Goal: Information Seeking & Learning: Learn about a topic

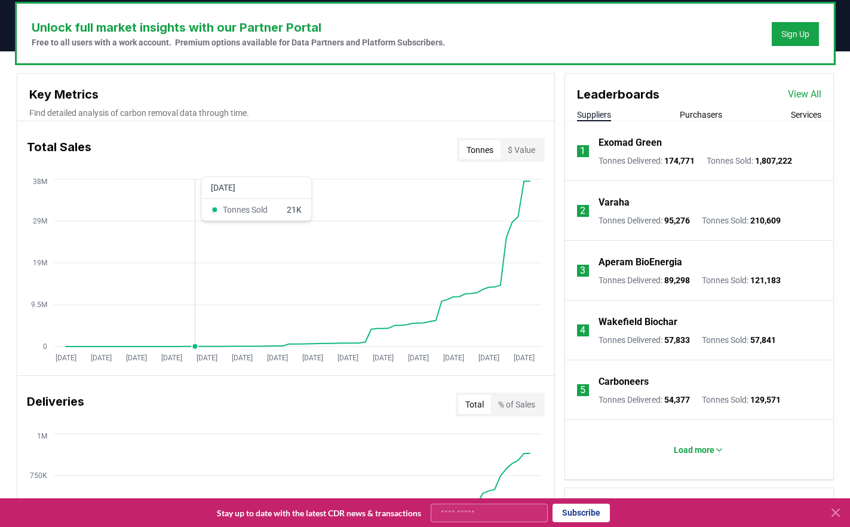
scroll to position [548, 0]
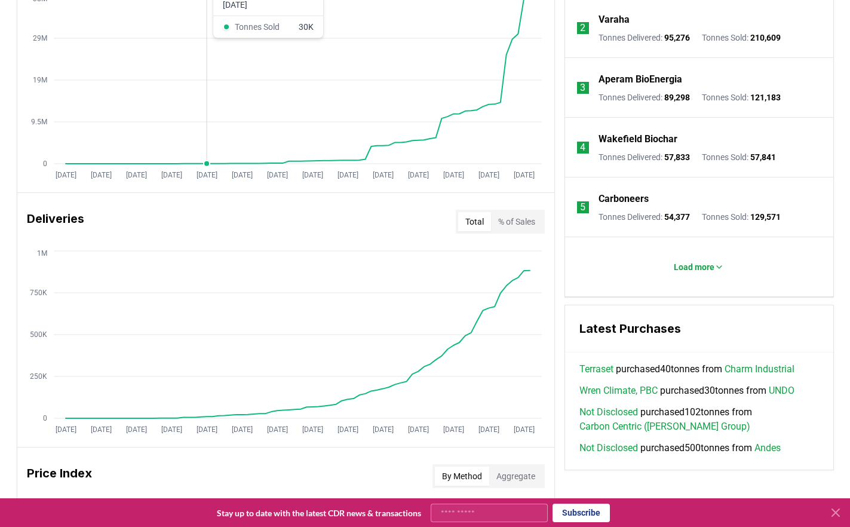
click at [207, 93] on icon "[DATE] [DATE] [DATE] [DATE] [DATE] [DATE] [DATE] [DATE] [DATE] [DATE] [DATE] [D…" at bounding box center [280, 88] width 527 height 191
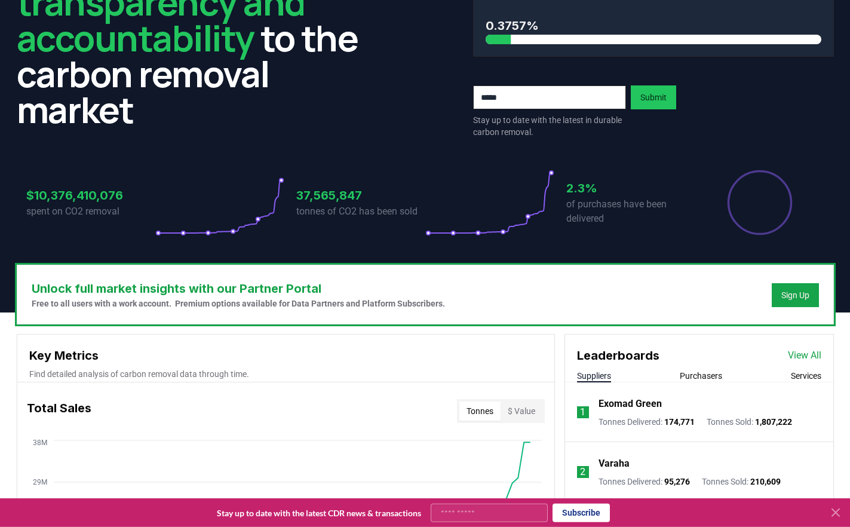
scroll to position [95, 0]
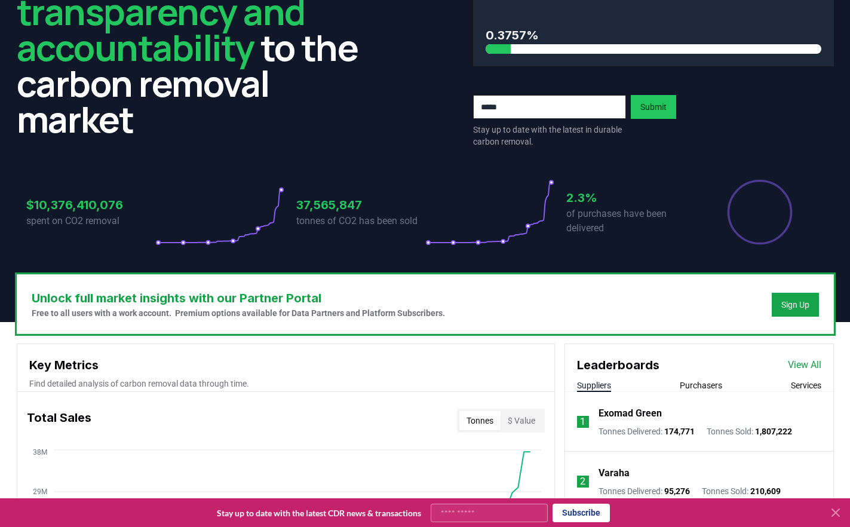
click at [301, 118] on h2 "We bring transparency and accountability to the carbon removal market" at bounding box center [197, 47] width 361 height 179
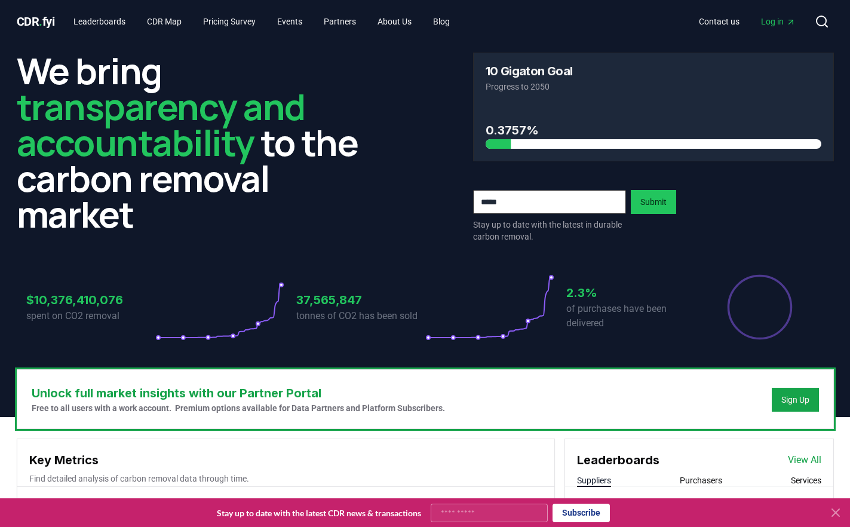
drag, startPoint x: 278, startPoint y: 76, endPoint x: 206, endPoint y: 93, distance: 74.2
click at [100, 20] on link "Leaderboards" at bounding box center [99, 22] width 71 height 22
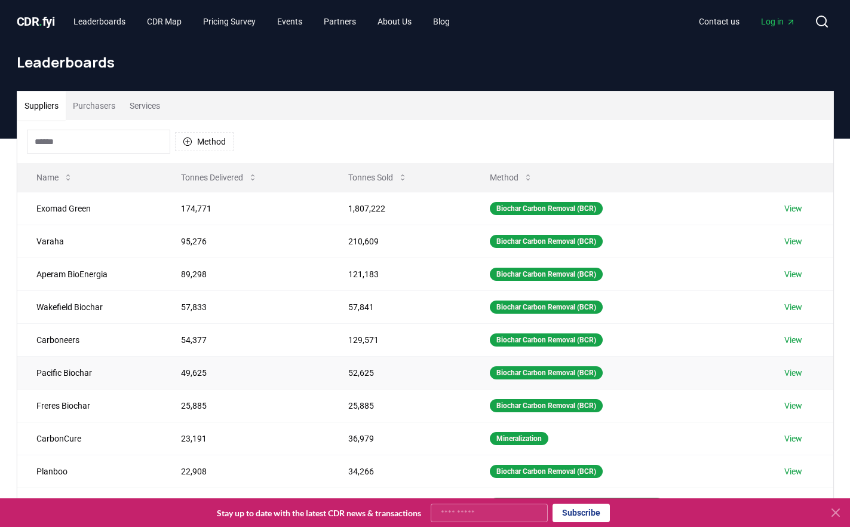
drag, startPoint x: 52, startPoint y: 423, endPoint x: 61, endPoint y: 388, distance: 35.8
drag, startPoint x: 565, startPoint y: 517, endPoint x: 554, endPoint y: 508, distance: 14.4
click at [690, 513] on div "Stay up to date with the latest CDR news & transactions Subscribe" at bounding box center [413, 513] width 817 height 19
drag, startPoint x: 690, startPoint y: 513, endPoint x: 176, endPoint y: 497, distance: 514.0
click at [795, 210] on link "View" at bounding box center [793, 209] width 18 height 12
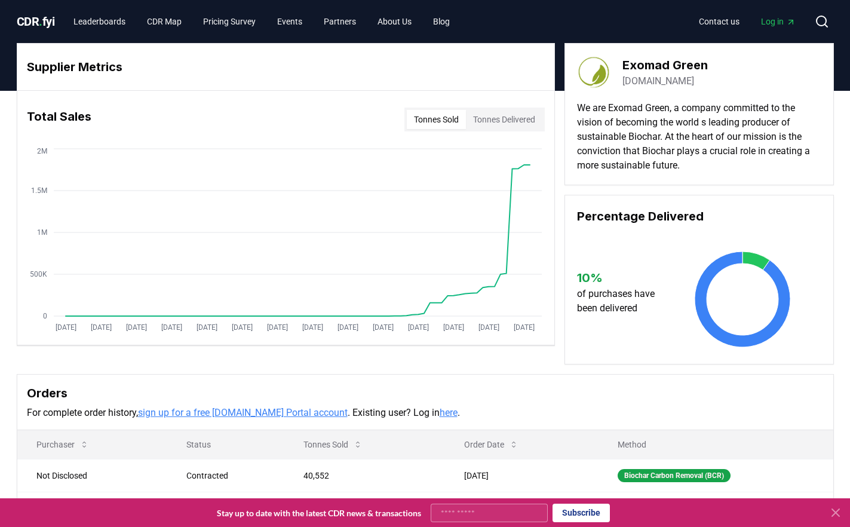
click at [501, 119] on button "Tonnes Delivered" at bounding box center [504, 119] width 76 height 19
click at [136, 457] on th "Purchaser" at bounding box center [92, 444] width 151 height 29
click at [104, 22] on link "Leaderboards" at bounding box center [99, 22] width 71 height 22
